Goal: Transaction & Acquisition: Purchase product/service

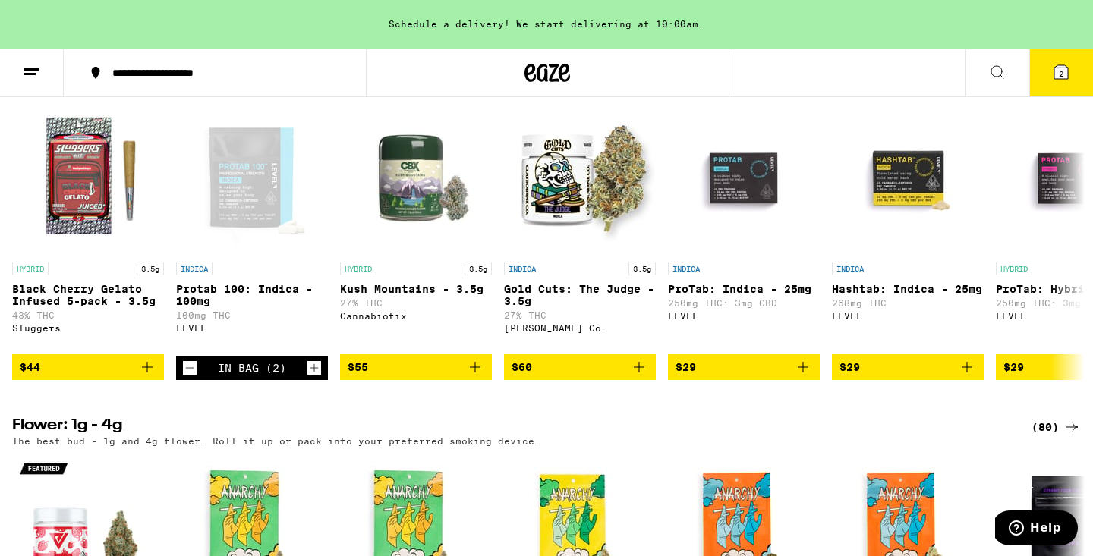
scroll to position [1259, 0]
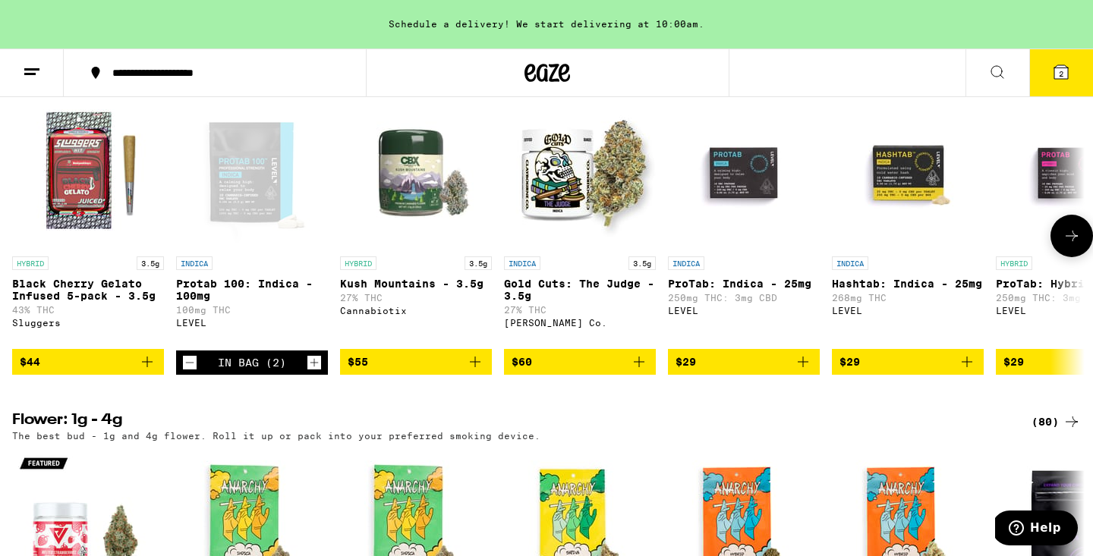
click at [279, 236] on div "Open page for Protab 100: Indica - 100mg from LEVEL" at bounding box center [252, 173] width 152 height 152
